Goal: Contribute content: Add original content to the website for others to see

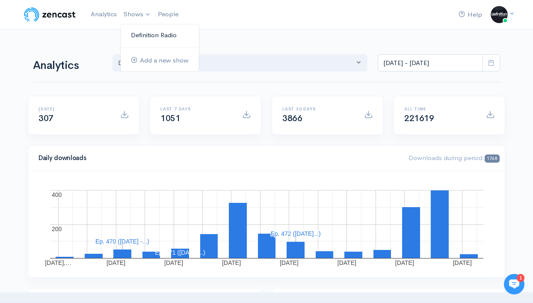
click at [146, 32] on link "Definition Radio" at bounding box center [160, 35] width 78 height 15
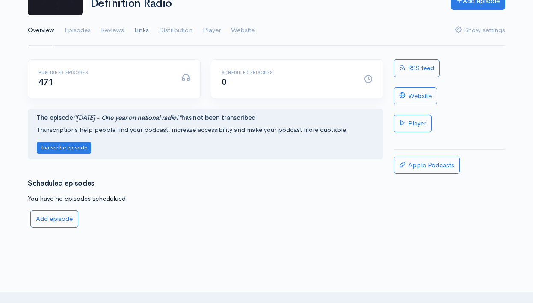
scroll to position [86, 0]
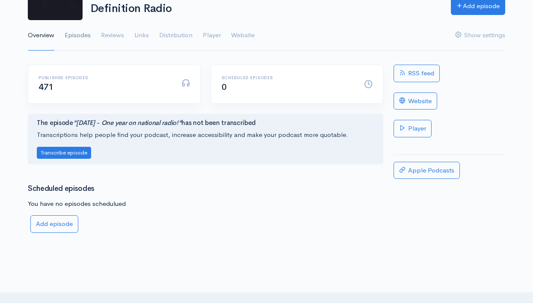
click at [77, 30] on link "Episodes" at bounding box center [78, 35] width 26 height 31
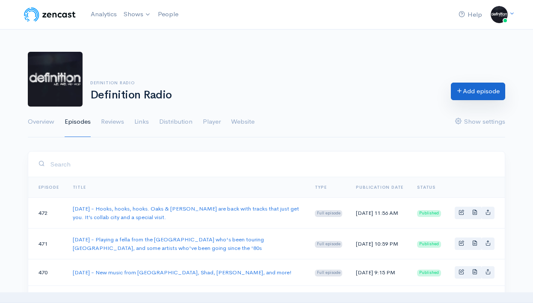
click at [470, 89] on link "Add episode" at bounding box center [478, 92] width 54 height 18
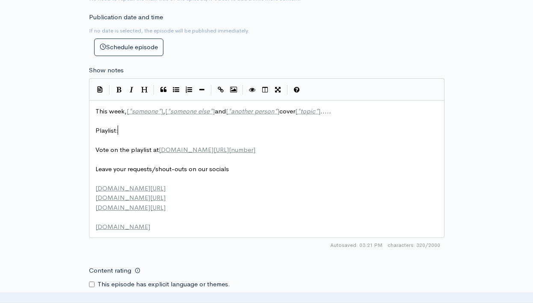
scroll to position [1, 0]
type textarea "This week, [*someone*], [*someone else*] and [*another person*] cover [*topic*]…"
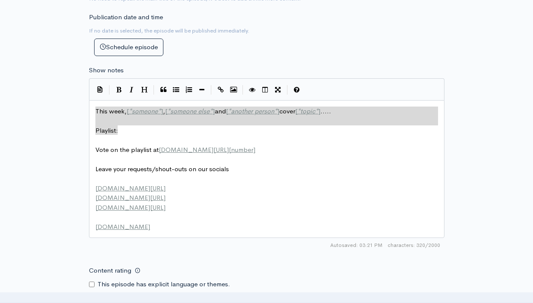
drag, startPoint x: 121, startPoint y: 124, endPoint x: 68, endPoint y: 104, distance: 57.0
paste textarea
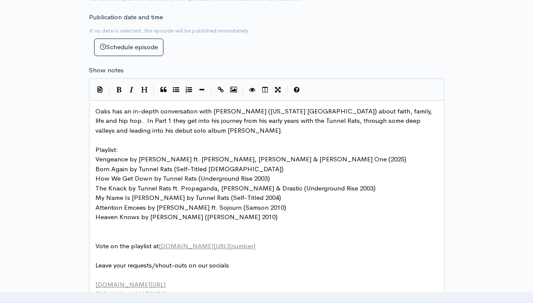
click at [129, 146] on pre "Playlist:" at bounding box center [267, 150] width 346 height 10
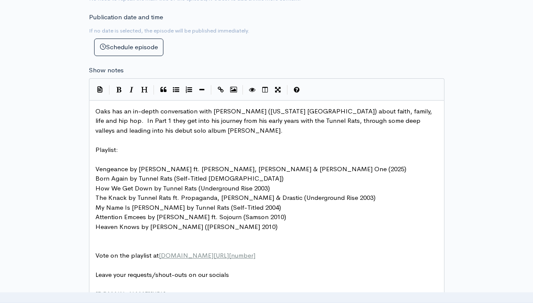
click at [107, 233] on pre "​" at bounding box center [267, 237] width 346 height 10
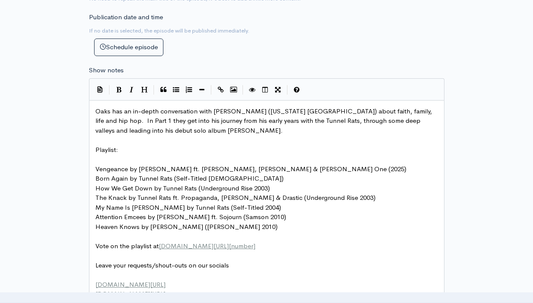
scroll to position [383, 0]
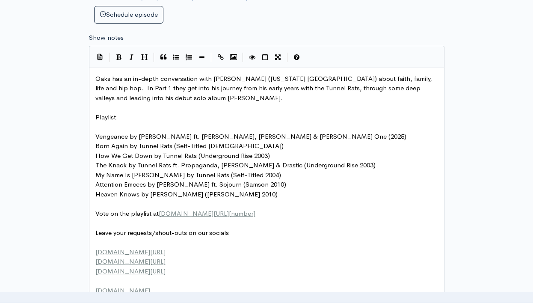
click at [201, 218] on pre "​" at bounding box center [267, 223] width 346 height 10
click at [240, 228] on pre "Leave your requests/shout-outs on our socials" at bounding box center [267, 233] width 346 height 10
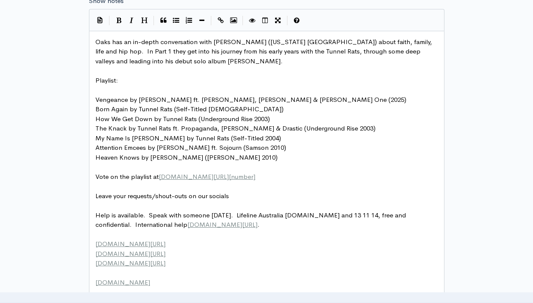
scroll to position [421, 0]
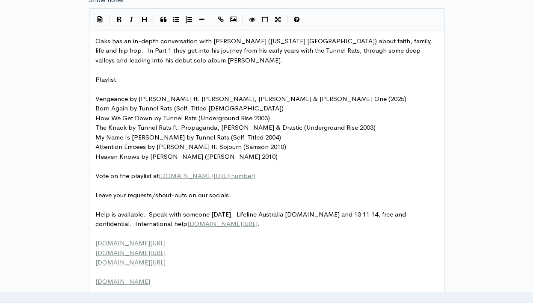
click at [210, 191] on span "Leave your requests/shout-outs on our socials" at bounding box center [162, 195] width 134 height 8
click at [221, 200] on pre "​" at bounding box center [267, 205] width 346 height 10
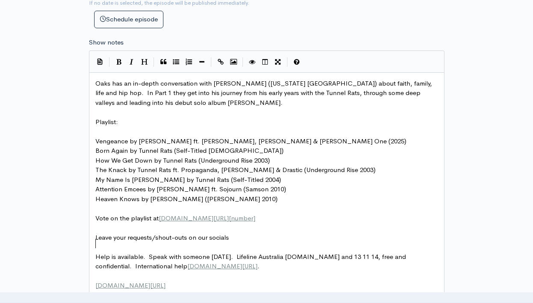
scroll to position [380, 0]
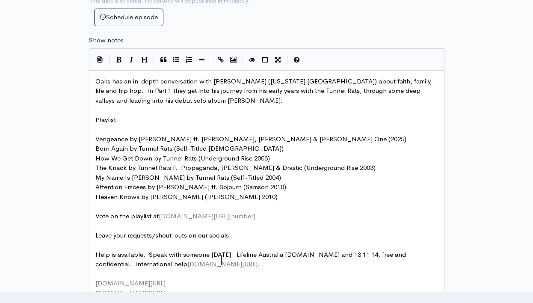
click at [227, 257] on pre "Help is available. Speak with someone [DATE]. Lifeline Australia [DOMAIN_NAME] …" at bounding box center [267, 259] width 346 height 19
type textarea "."
click at [223, 221] on pre "​" at bounding box center [267, 226] width 346 height 10
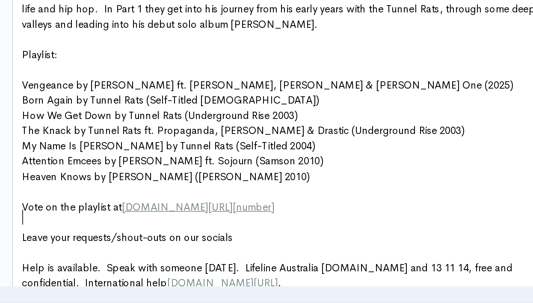
scroll to position [380, 0]
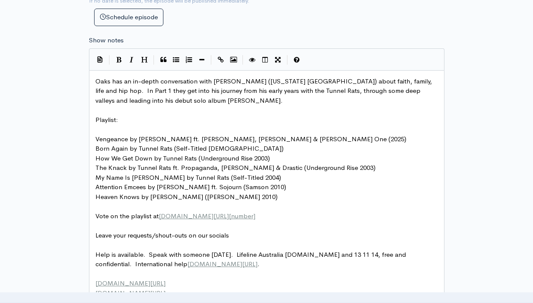
click at [228, 254] on pre "Help is available. Speak with someone [DATE]. Lifeline Australia [DOMAIN_NAME] …" at bounding box center [267, 259] width 346 height 19
click at [218, 240] on pre "​" at bounding box center [267, 245] width 346 height 10
type textarea "ree and confidential"
drag, startPoint x: 423, startPoint y: 248, endPoint x: 364, endPoint y: 246, distance: 58.7
click at [335, 255] on pre "Help is available. Speak with someone [DATE]. Lifeline Australia [DOMAIN_NAME] …" at bounding box center [267, 259] width 346 height 19
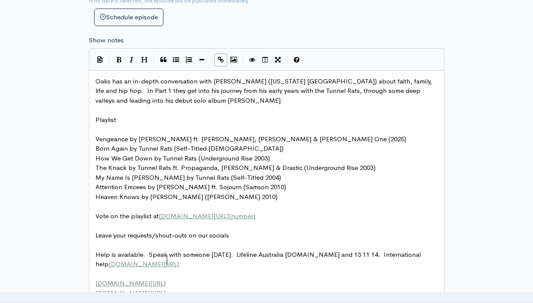
click at [232, 250] on span "Help is available. Speak with someone [DATE]. Lifeline Australia [DOMAIN_NAME] …" at bounding box center [258, 259] width 327 height 18
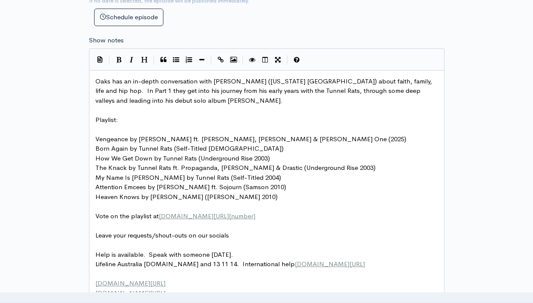
click at [229, 260] on span "Lifeline Australia [DOMAIN_NAME] and 13 11 14. International help [DOMAIN_NAME]…" at bounding box center [230, 264] width 270 height 8
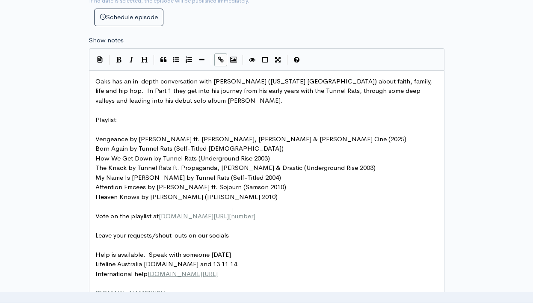
click at [229, 212] on span "[DOMAIN_NAME][URL]" at bounding box center [194, 216] width 70 height 8
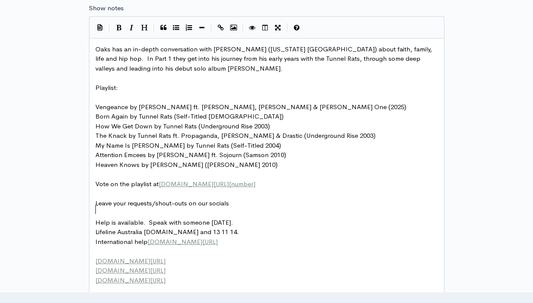
click at [228, 208] on pre "​" at bounding box center [267, 213] width 346 height 10
click at [146, 238] on span "International help [DOMAIN_NAME][URL]" at bounding box center [156, 242] width 122 height 8
type textarea "-"
click at [143, 228] on span "Lifeline Australia [DOMAIN_NAME] and 13 11 14." at bounding box center [167, 232] width 144 height 8
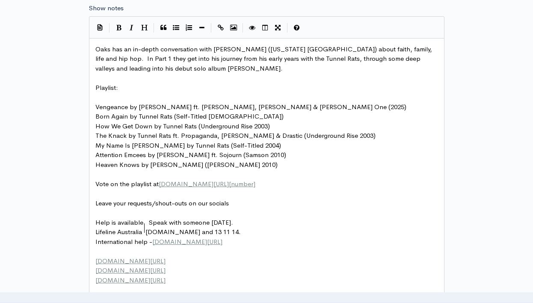
type textarea "-"
click at [152, 189] on pre "​" at bounding box center [267, 194] width 346 height 10
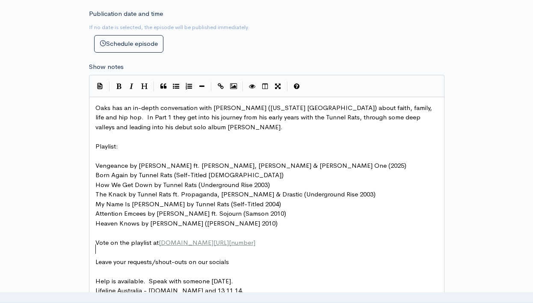
scroll to position [340, 0]
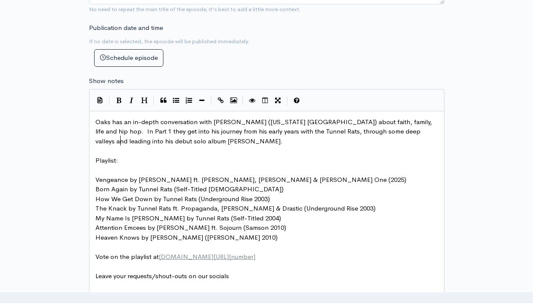
click at [137, 140] on pre "Oaks has an in-depth conversation with [PERSON_NAME] ([US_STATE] [GEOGRAPHIC_DA…" at bounding box center [267, 131] width 346 height 29
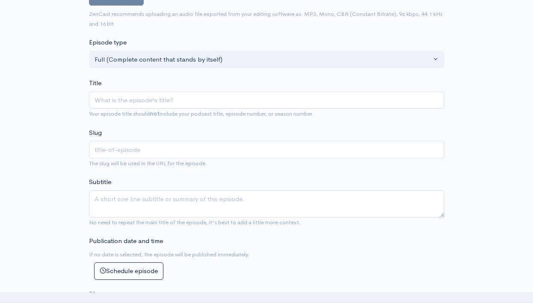
scroll to position [127, 0]
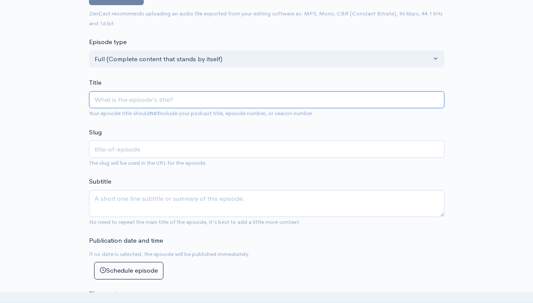
click at [147, 98] on input "Title" at bounding box center [267, 100] width 356 height 18
type input "2"
type input "20"
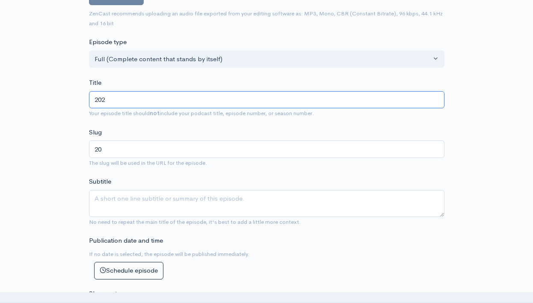
type input "2025"
type input "2025/0"
type input "20250"
type input "2025/"
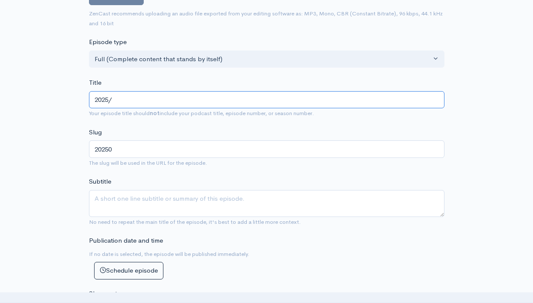
type input "2025"
type input "2025/9"
type input "20259"
type input "[DATE]"
type input "202597"
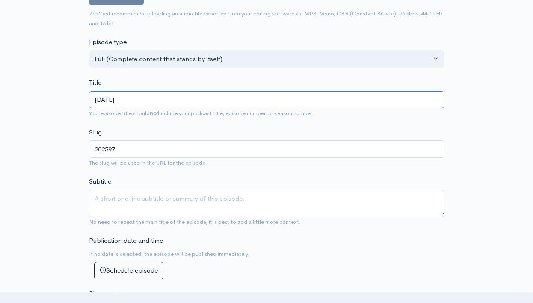
type input "2025/9/"
type input "20259"
type input "[DATE]"
type input "202596"
paste input "[PERSON_NAME] Interview Part 1"
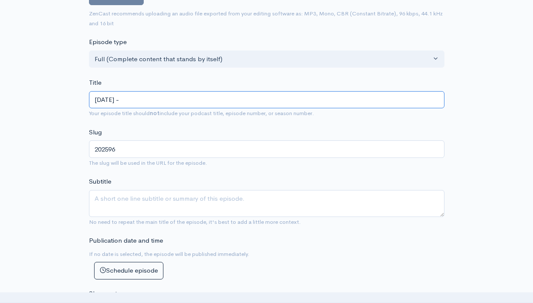
type input "[DATE] - [PERSON_NAME] Interview Part 1"
type input "202596-[PERSON_NAME]-interview-part-1"
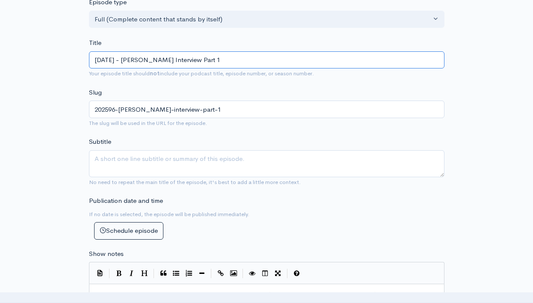
scroll to position [167, 0]
type input "[DATE] - [PERSON_NAME] Interview Part 1"
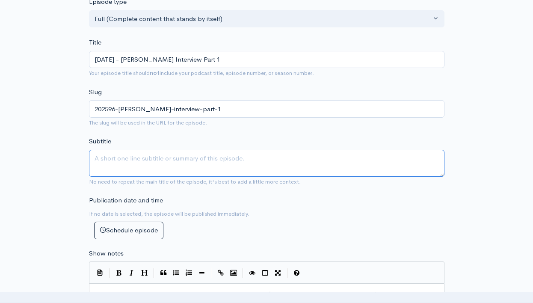
drag, startPoint x: 140, startPoint y: 154, endPoint x: 140, endPoint y: 133, distance: 21.0
click at [140, 152] on textarea "Subtitle" at bounding box center [267, 163] width 356 height 27
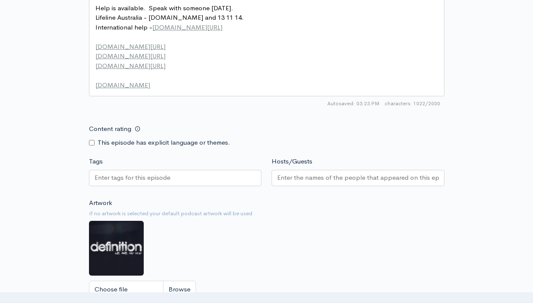
scroll to position [650, 0]
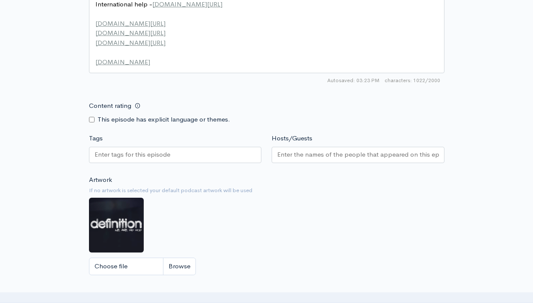
type textarea "Real hip hop by [DEMOGRAPHIC_DATA] artists"
drag, startPoint x: 297, startPoint y: 139, endPoint x: 288, endPoint y: 139, distance: 9.0
click at [297, 150] on input "Hosts/Guests" at bounding box center [358, 155] width 162 height 10
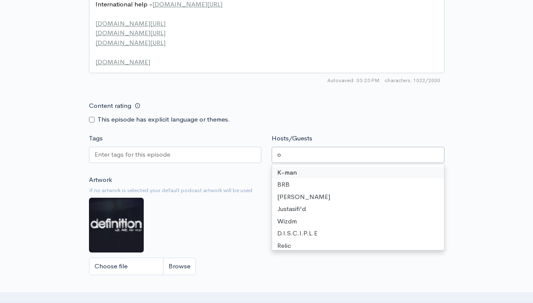
type input "oa"
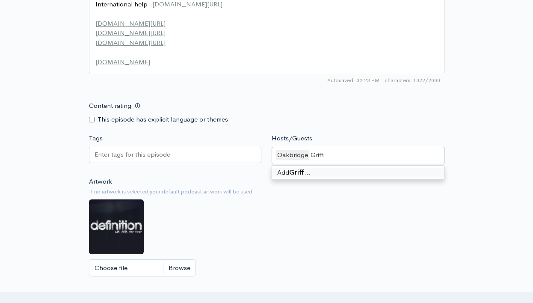
type input "[PERSON_NAME]"
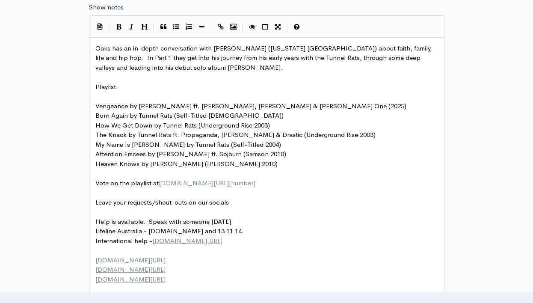
scroll to position [5, 0]
click at [183, 237] on span "[DOMAIN_NAME][URL]" at bounding box center [187, 241] width 70 height 8
click at [179, 227] on span "Lifeline Australia - [DOMAIN_NAME] and 13 11 14." at bounding box center [169, 231] width 149 height 8
type textarea "au"
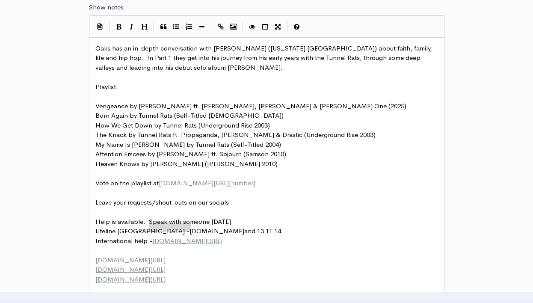
type textarea "[DOMAIN_NAME]"
click at [223, 24] on icon "Create Link" at bounding box center [221, 27] width 6 height 6
click at [294, 169] on pre "​" at bounding box center [267, 174] width 346 height 10
click at [282, 198] on pre "Leave your requests/shout-outs on our socials" at bounding box center [267, 203] width 346 height 10
click at [256, 217] on pre "Help is available. Speak with someone [DATE]." at bounding box center [267, 222] width 346 height 10
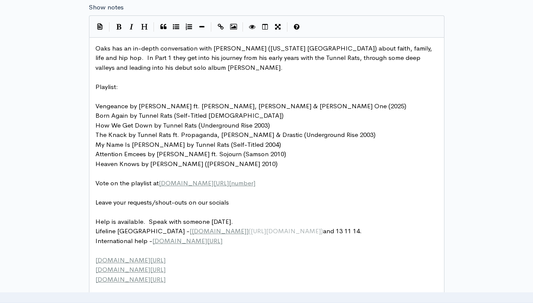
type textarea "[DOMAIN_NAME]"
click at [238, 207] on pre "​" at bounding box center [267, 212] width 346 height 10
click at [189, 227] on span "Lifeline Australia - [DOMAIN_NAME] and 13 11 14." at bounding box center [169, 231] width 149 height 8
type textarea "www."
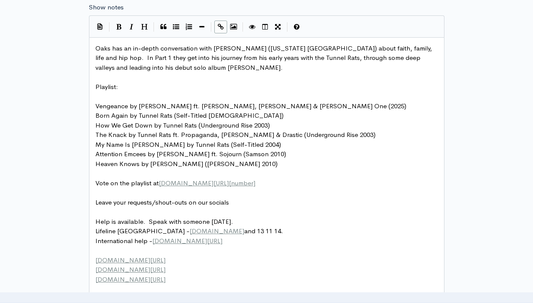
click at [218, 188] on pre "​" at bounding box center [267, 193] width 346 height 10
click at [155, 237] on span "[DOMAIN_NAME][URL]" at bounding box center [187, 241] width 70 height 8
click at [214, 207] on pre "​" at bounding box center [267, 212] width 346 height 10
click at [152, 237] on span "[DOMAIN_NAME][URL]" at bounding box center [187, 241] width 70 height 8
type textarea "www."
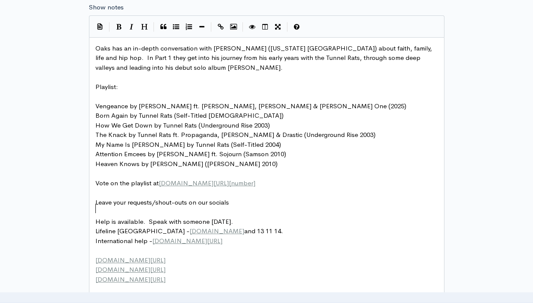
click at [196, 207] on pre "​" at bounding box center [267, 212] width 346 height 10
click at [203, 198] on span "Leave your requests/shout-outs on our socials" at bounding box center [162, 202] width 134 height 8
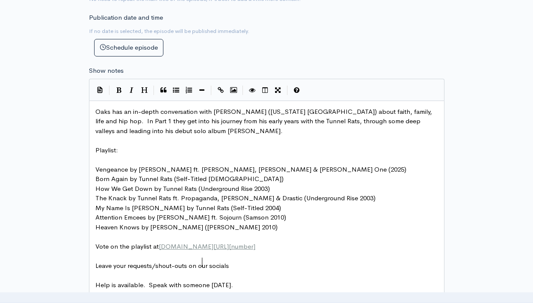
scroll to position [337, 0]
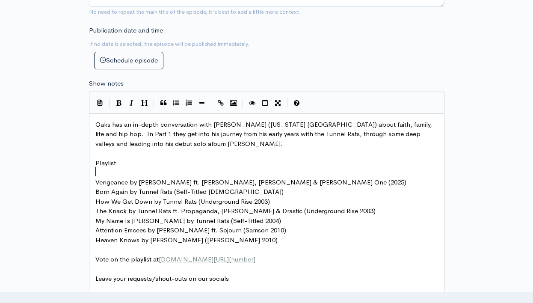
click at [174, 168] on pre "​" at bounding box center [267, 173] width 346 height 10
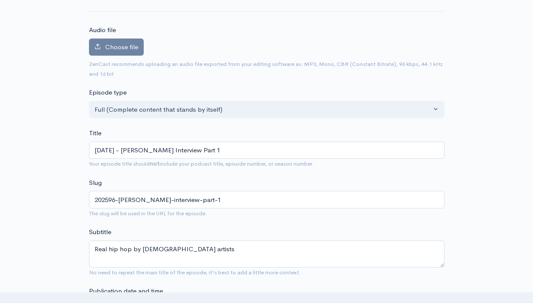
scroll to position [71, 0]
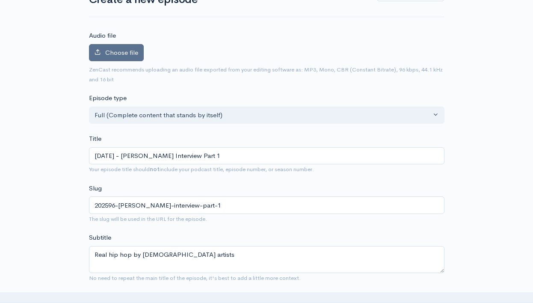
click at [125, 47] on label "Choose file" at bounding box center [116, 53] width 55 height 18
click at [0, 0] on input "Choose file" at bounding box center [0, 0] width 0 height 0
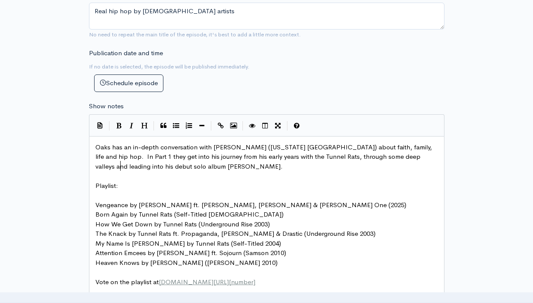
scroll to position [5, 0]
click at [335, 154] on pre "Oaks has an in-depth conversation with [PERSON_NAME] ([US_STATE] [GEOGRAPHIC_DA…" at bounding box center [267, 157] width 346 height 29
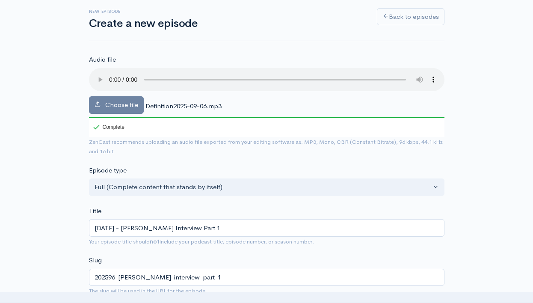
scroll to position [42, 0]
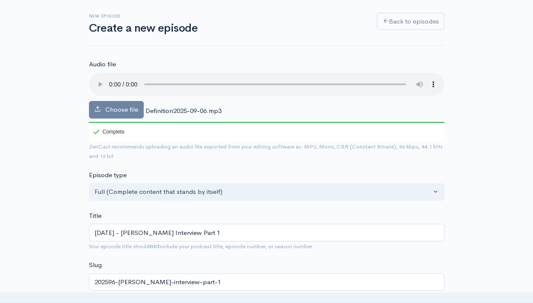
click at [95, 79] on audio at bounding box center [267, 84] width 356 height 23
click at [98, 79] on audio at bounding box center [267, 84] width 356 height 23
click at [111, 79] on audio at bounding box center [267, 84] width 356 height 23
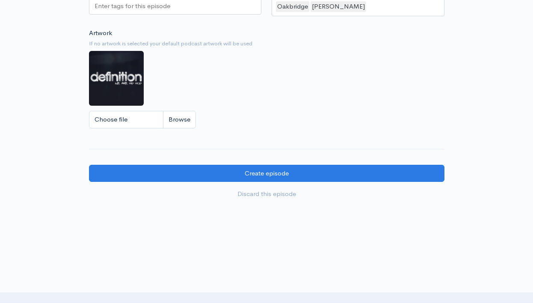
scroll to position [846, 0]
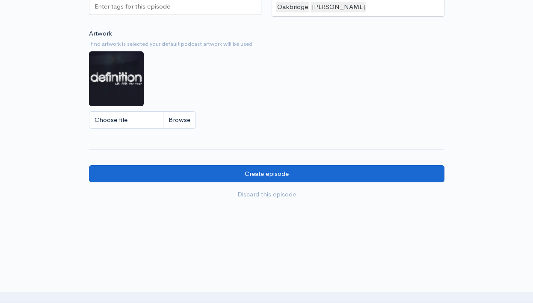
click at [279, 165] on input "Create episode" at bounding box center [267, 174] width 356 height 18
